Goal: Transaction & Acquisition: Book appointment/travel/reservation

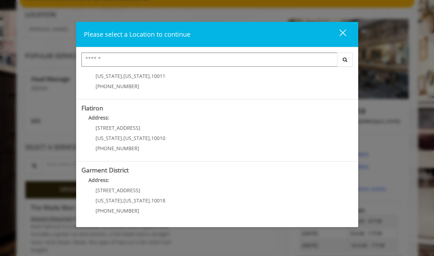
scroll to position [71, 0]
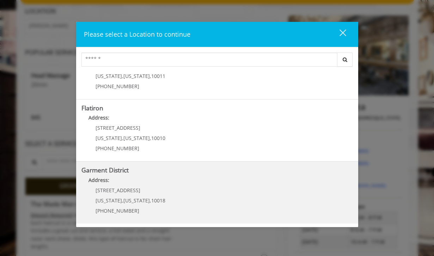
click at [135, 182] on District "Address:" at bounding box center [217, 181] width 272 height 11
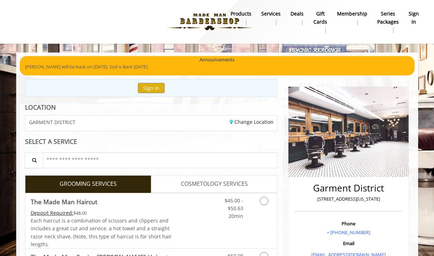
click at [413, 21] on b "sign in" at bounding box center [414, 18] width 10 height 16
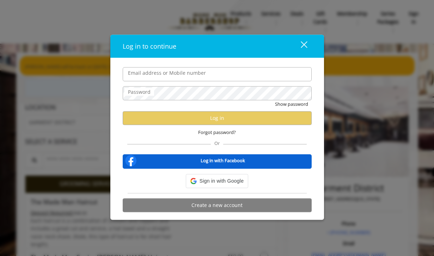
type input "**********"
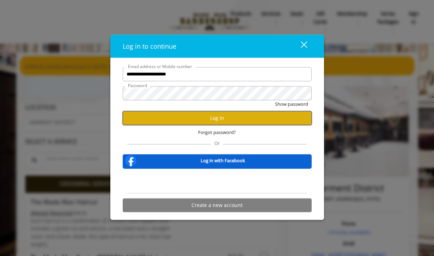
click at [214, 118] on button "Log in" at bounding box center [217, 118] width 189 height 14
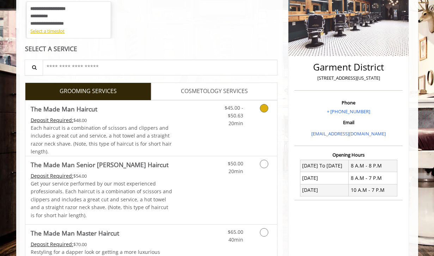
click at [80, 107] on Haircut "The Made Man Haircut" at bounding box center [64, 109] width 67 height 10
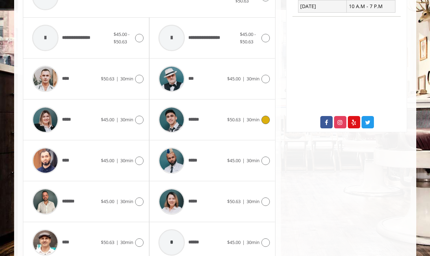
scroll to position [310, 0]
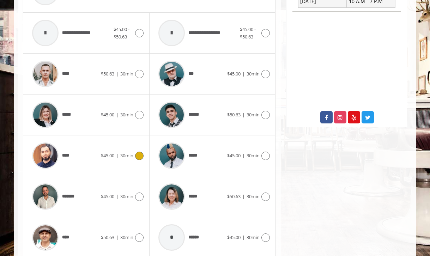
click at [51, 156] on img at bounding box center [45, 155] width 26 height 26
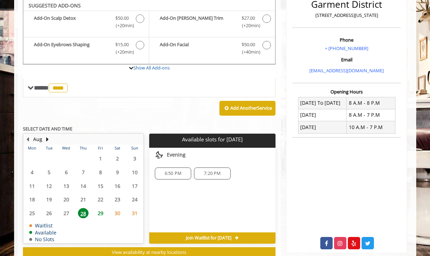
scroll to position [183, 0]
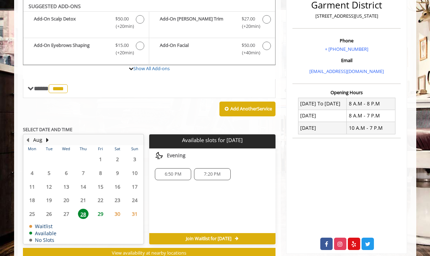
click at [99, 214] on span "29" at bounding box center [100, 214] width 11 height 10
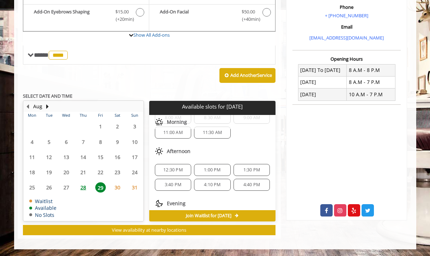
scroll to position [26, 0]
